Goal: Obtain resource: Obtain resource

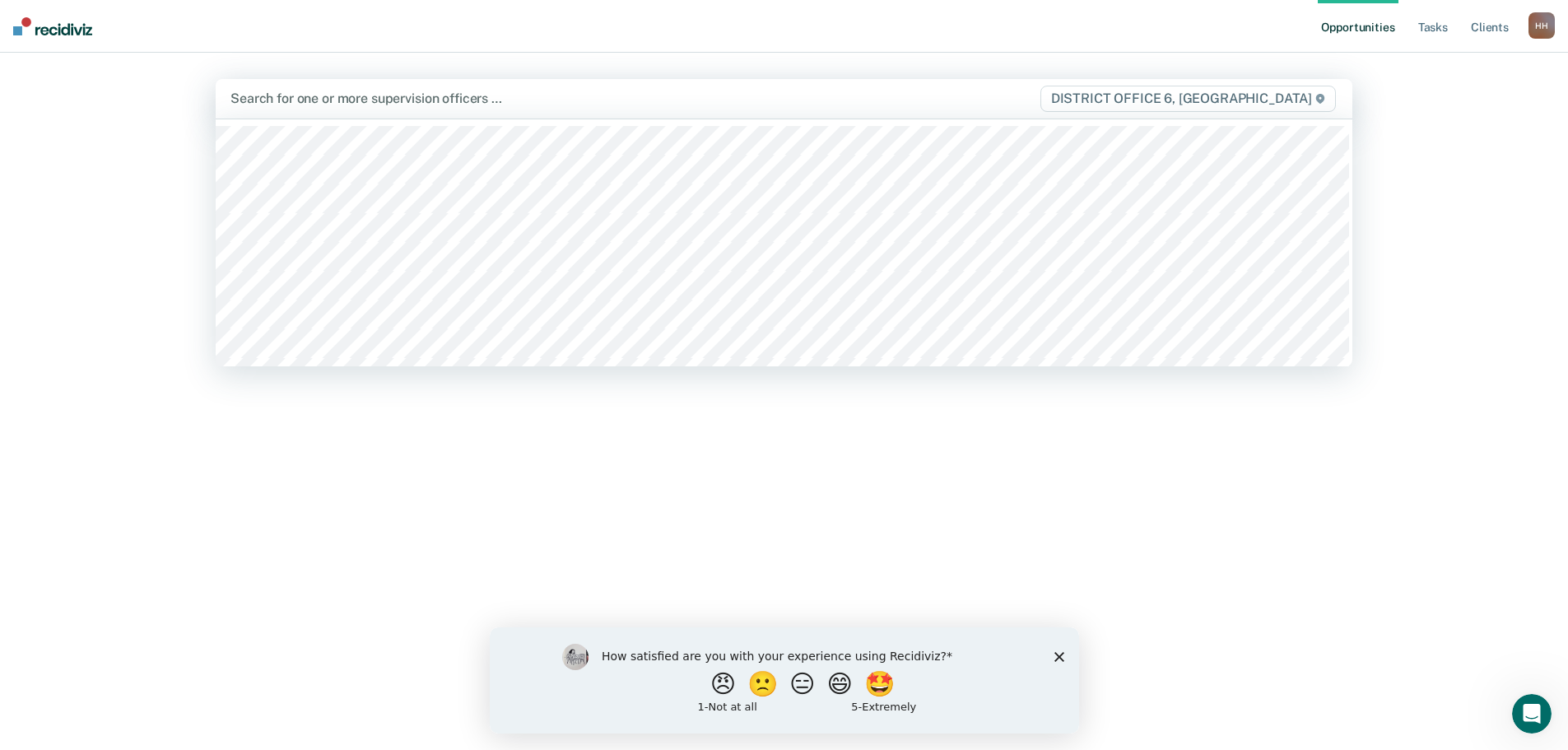
click at [366, 103] on div at bounding box center [617, 98] width 773 height 19
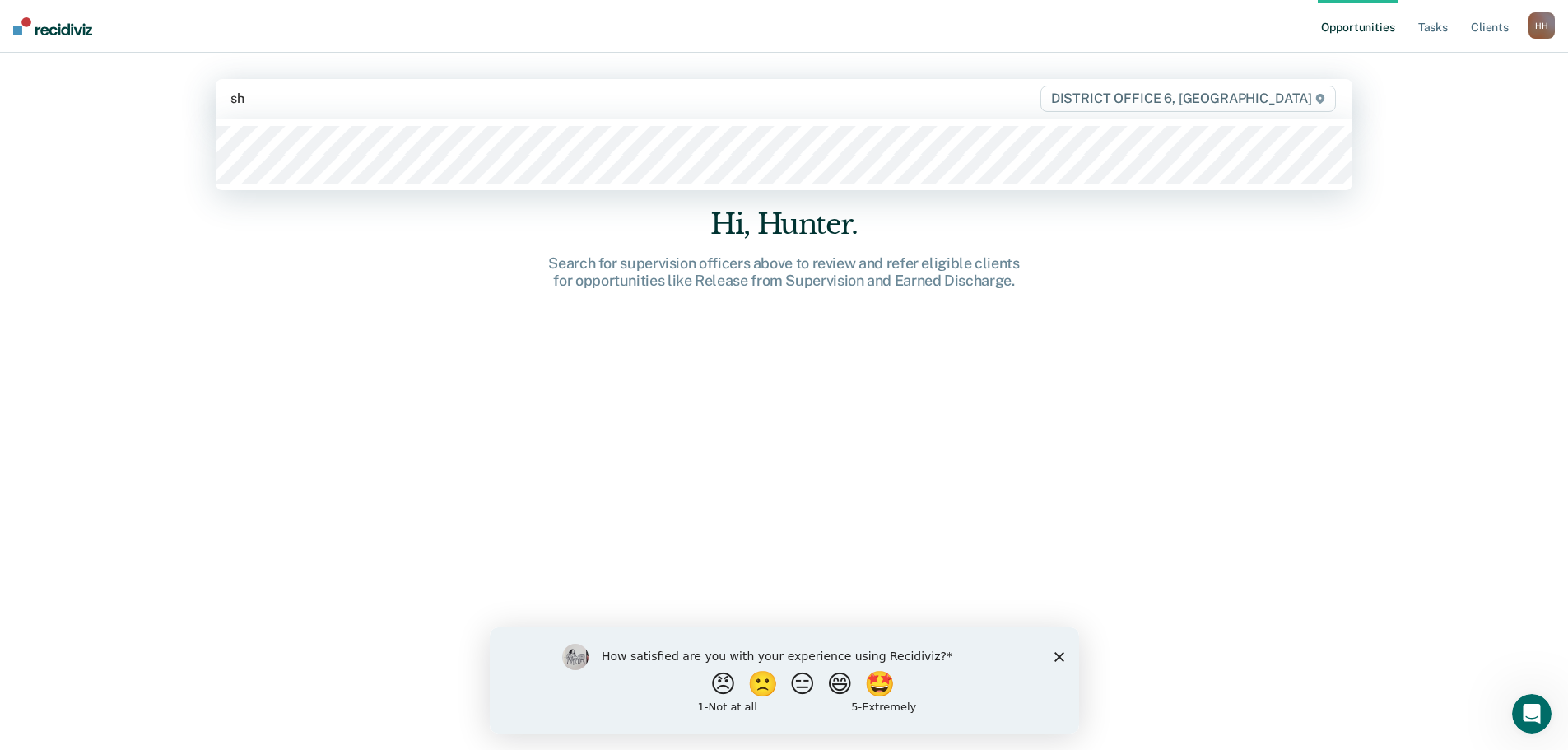
type input "sha"
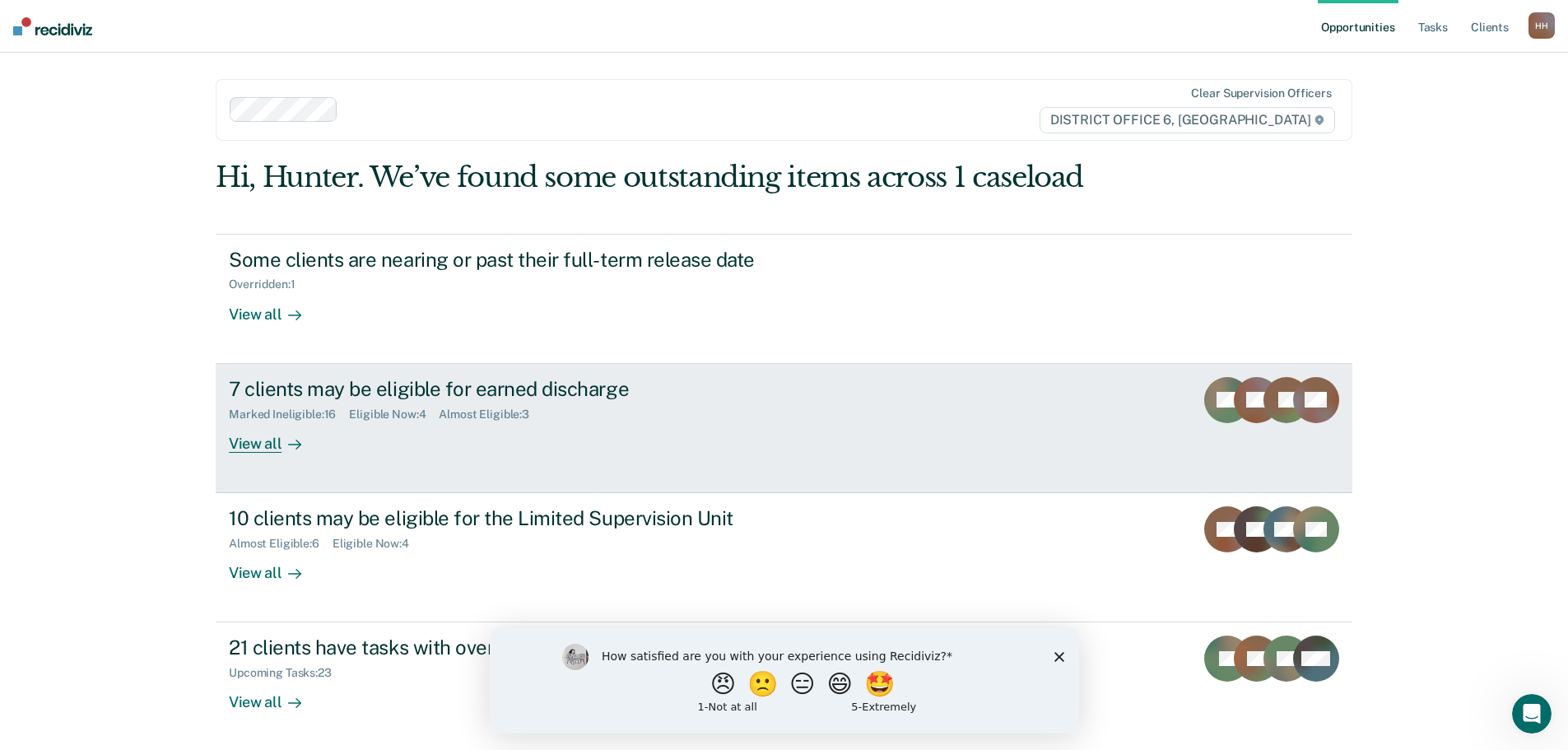
click at [266, 447] on div "View all" at bounding box center [275, 437] width 92 height 32
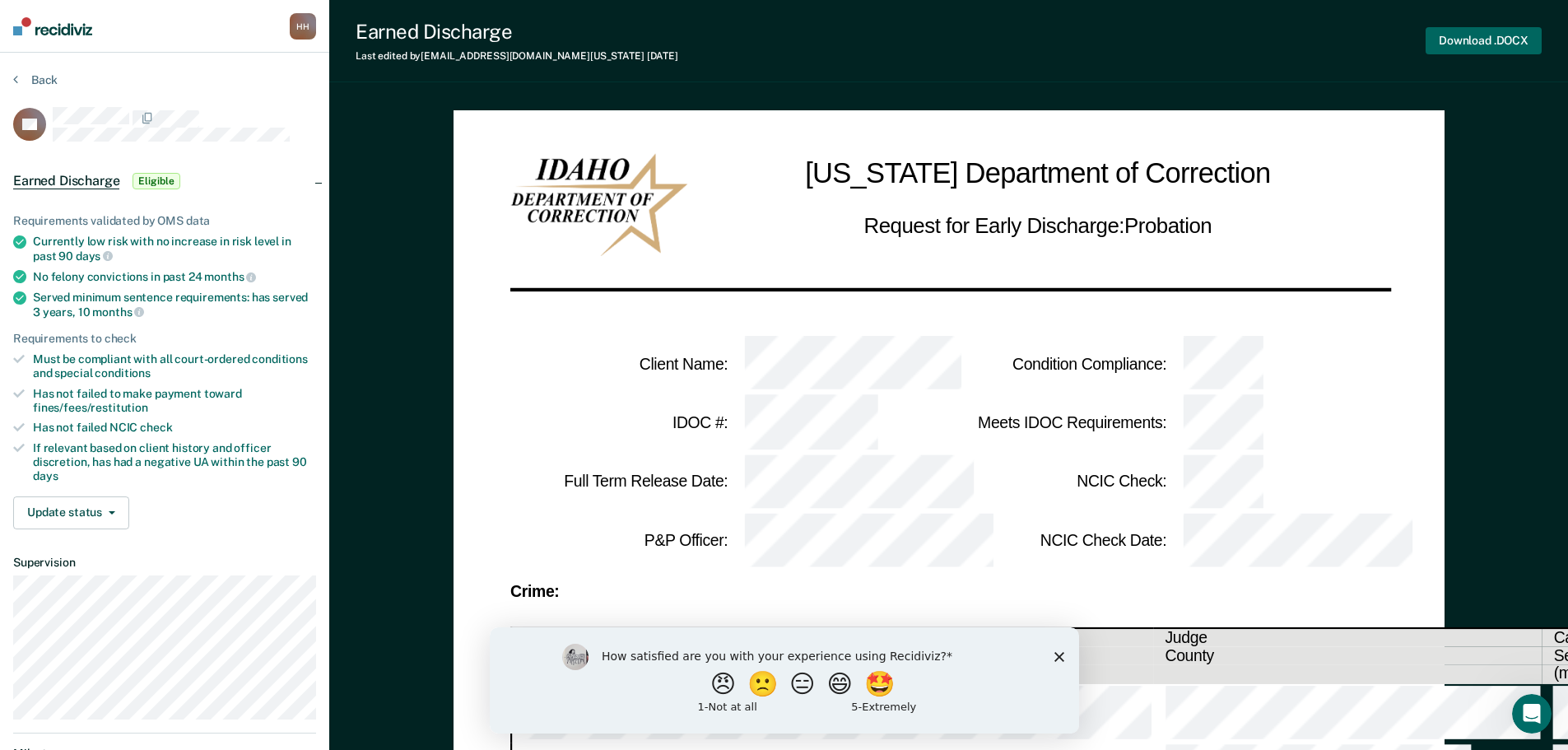
click at [1472, 36] on button "Download .DOCX" at bounding box center [1483, 41] width 116 height 28
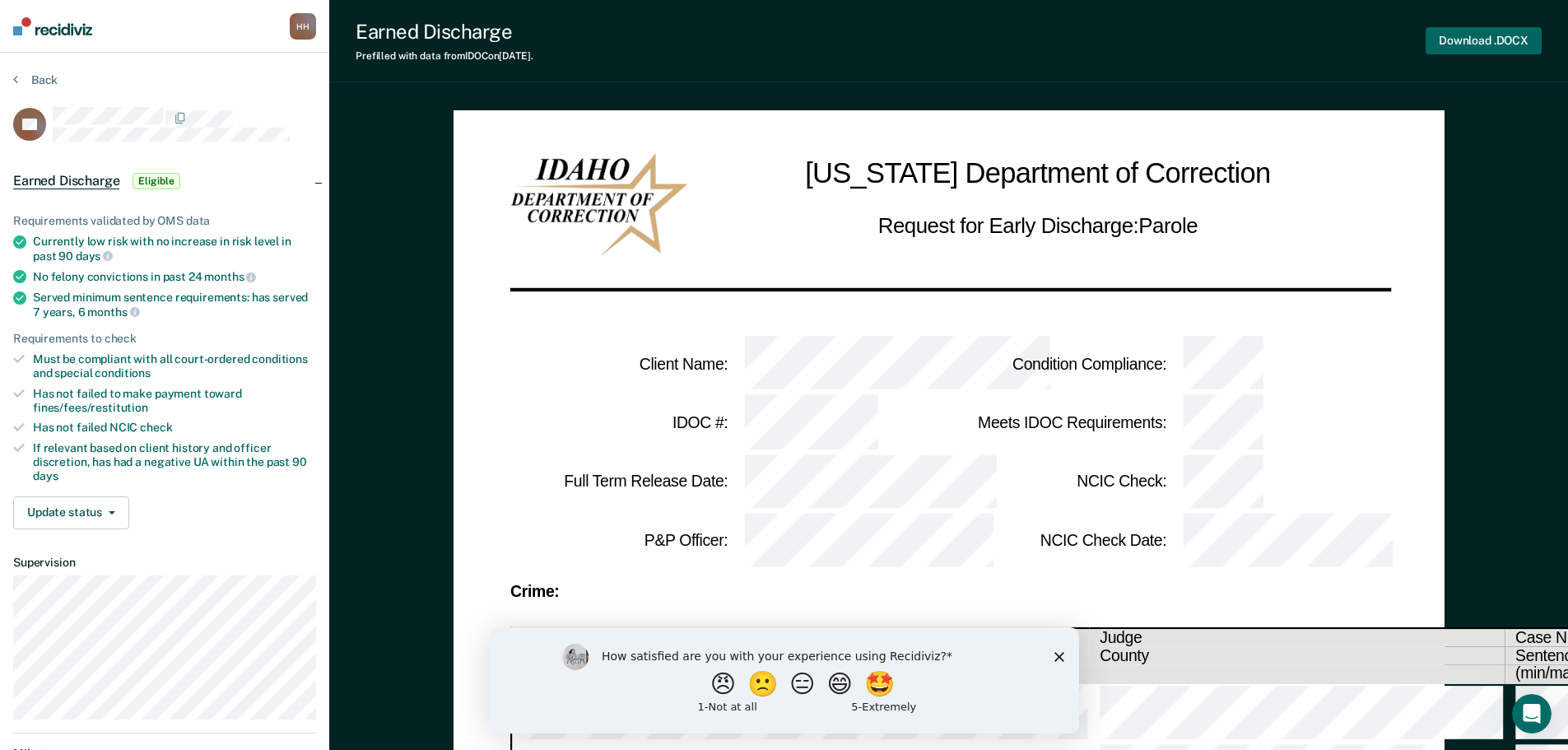
click at [1479, 36] on button "Download .DOCX" at bounding box center [1483, 41] width 116 height 28
